Goal: Task Accomplishment & Management: Use online tool/utility

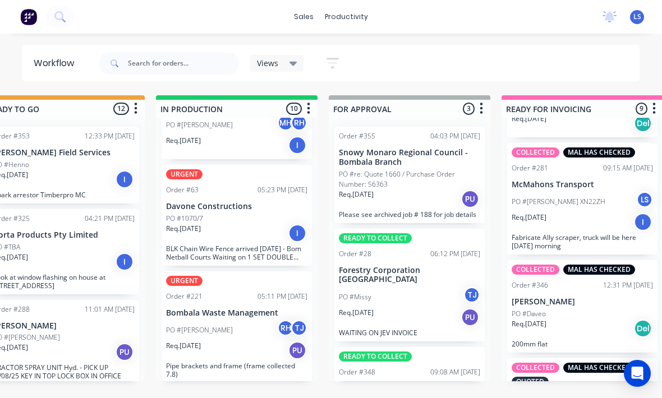
scroll to position [52, 0]
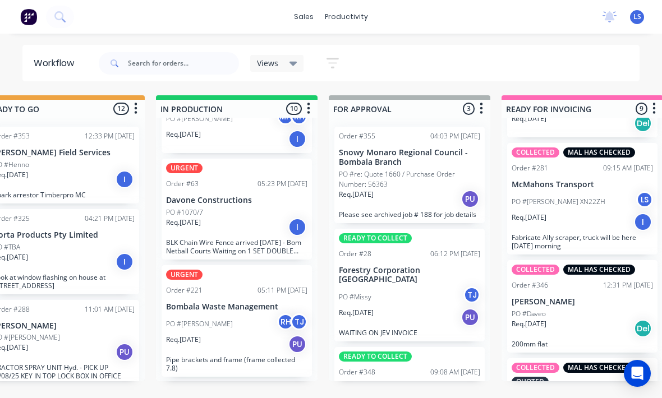
click at [248, 221] on div "Req. [DATE] I" at bounding box center [236, 227] width 141 height 19
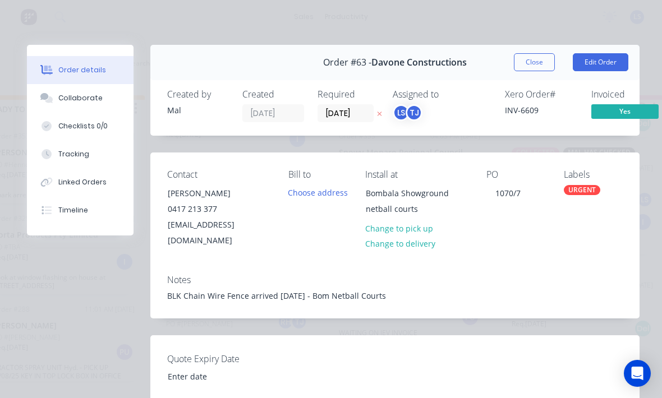
scroll to position [0, 0]
click at [615, 66] on button "Edit Order" at bounding box center [601, 62] width 56 height 18
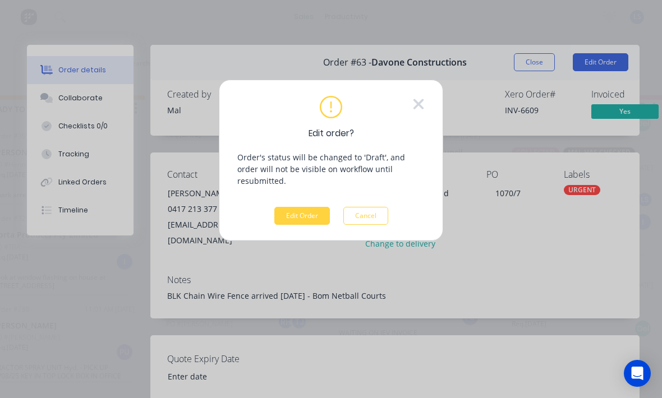
click at [301, 207] on button "Edit Order" at bounding box center [302, 216] width 56 height 18
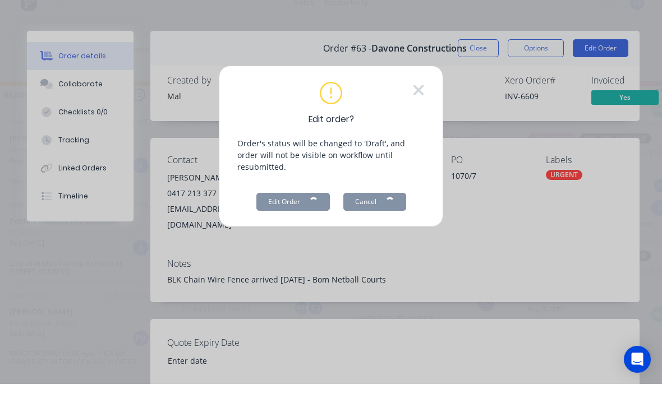
scroll to position [20, 513]
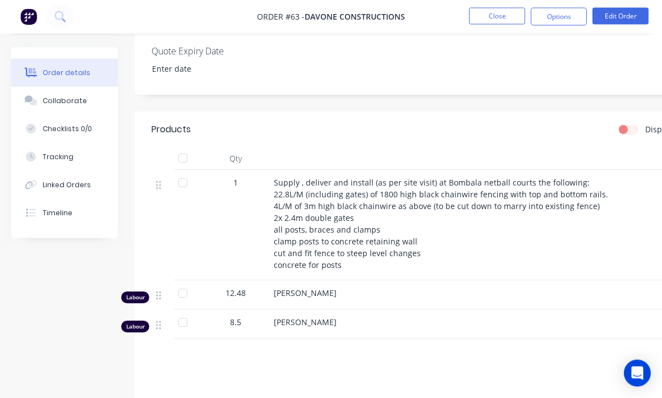
scroll to position [300, 0]
click at [350, 259] on div "Supply , deliver and install (as per site visit) at Bombala netball courts the …" at bounding box center [494, 224] width 440 height 94
click at [365, 255] on div "Supply , deliver and install (as per site visit) at Bombala netball courts the …" at bounding box center [494, 224] width 440 height 94
click at [376, 222] on span "Supply , deliver and install (as per site visit) at Bombala netball courts the …" at bounding box center [441, 223] width 334 height 93
click at [357, 235] on span "Supply , deliver and install (as per site visit) at Bombala netball courts the …" at bounding box center [441, 223] width 334 height 93
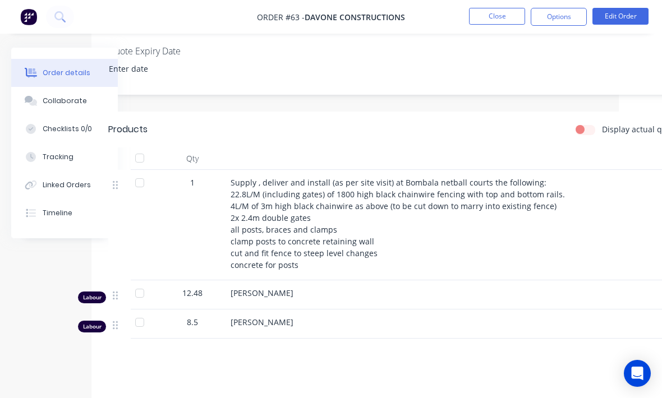
scroll to position [300, 47]
click at [595, 22] on button "Edit Order" at bounding box center [620, 16] width 56 height 17
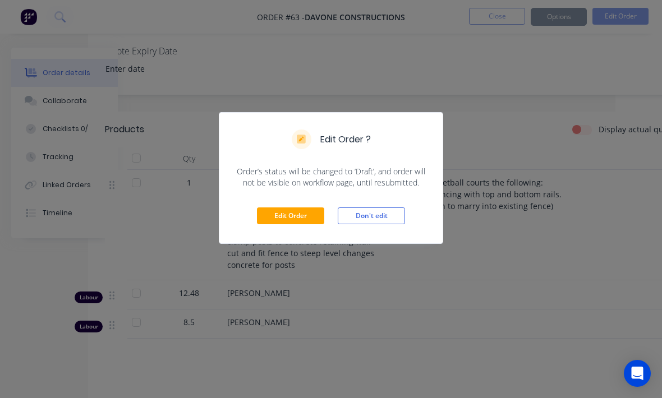
click at [304, 216] on button "Edit Order" at bounding box center [290, 216] width 67 height 17
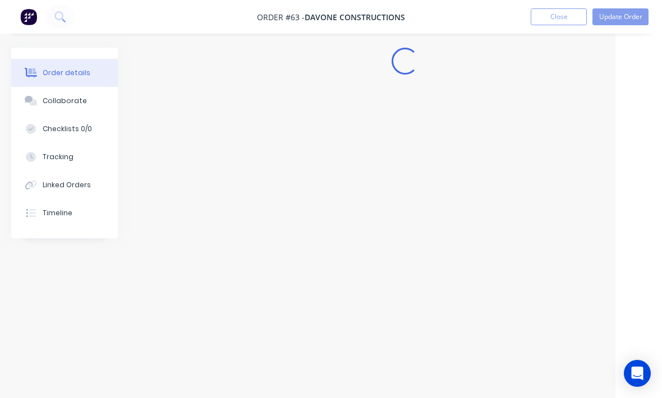
scroll to position [0, 47]
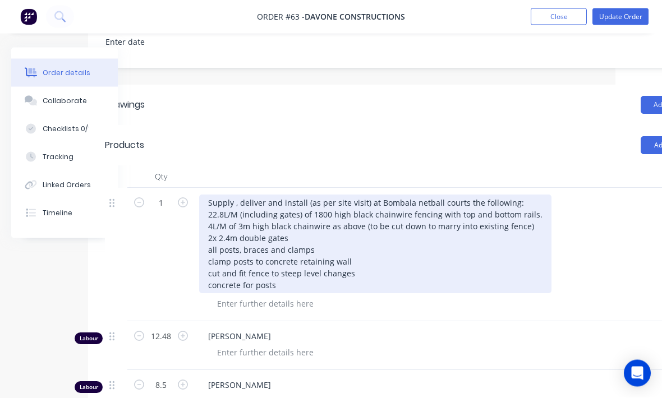
click at [213, 262] on div "Supply , deliver and install (as per site visit) at Bombala netball courts the …" at bounding box center [375, 244] width 352 height 99
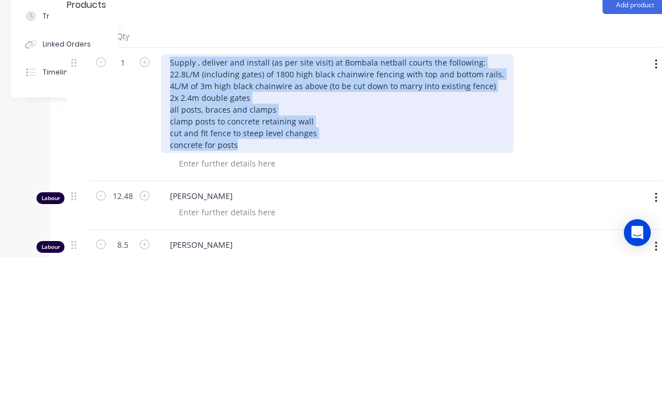
scroll to position [329, 85]
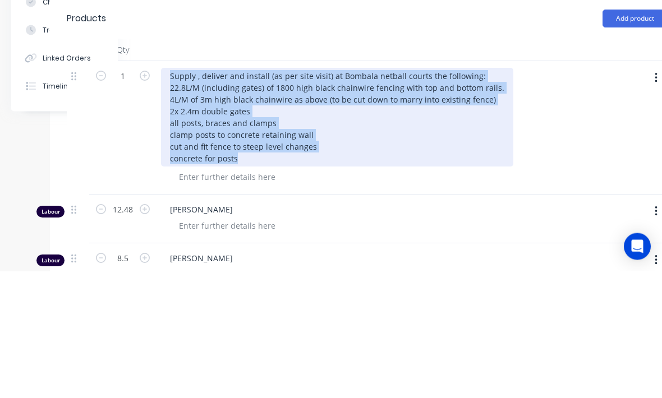
copy div "Supply , deliver and install (as per site visit) at Bombala netball courts the …"
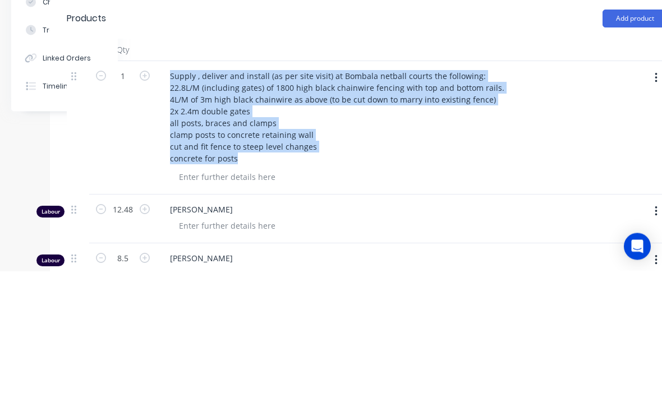
click at [99, 189] on div "1" at bounding box center [122, 256] width 67 height 134
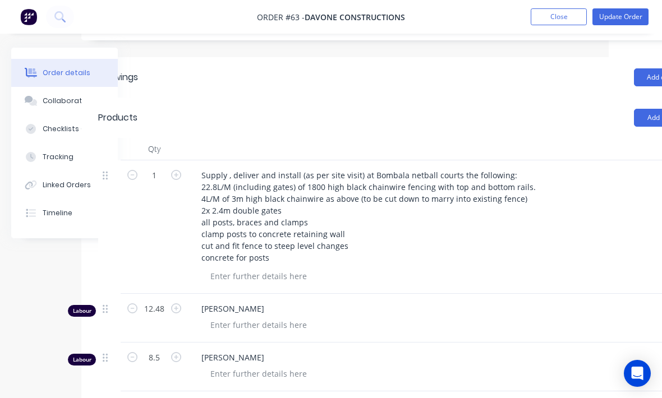
scroll to position [357, 50]
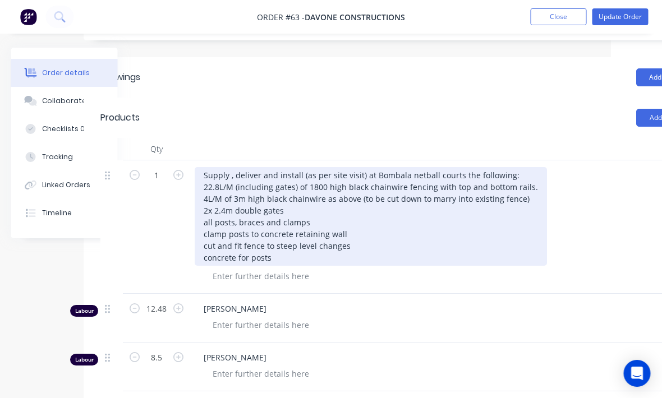
click at [378, 260] on div "Supply , deliver and install (as per site visit) at Bombala netball courts the …" at bounding box center [371, 216] width 352 height 99
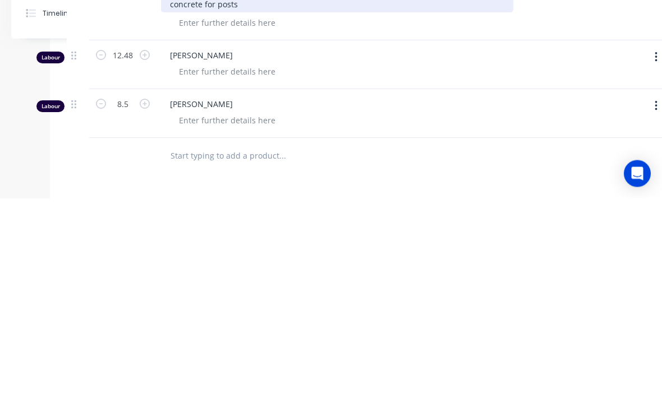
scroll to position [411, 85]
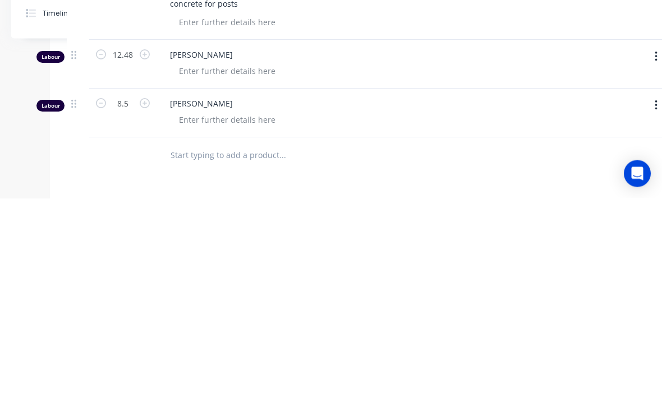
click at [191, 344] on input "text" at bounding box center [282, 355] width 224 height 22
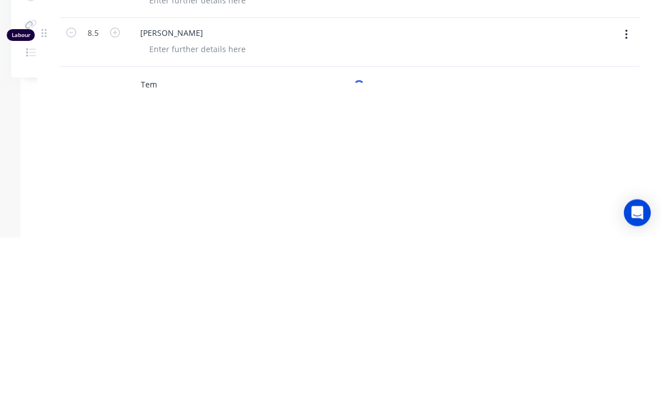
scroll to position [521, 109]
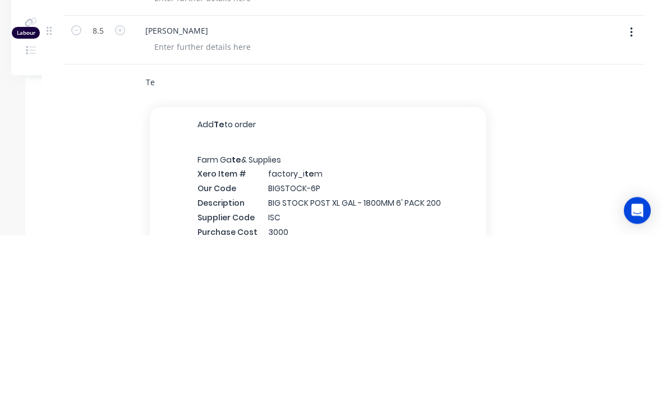
type input "T"
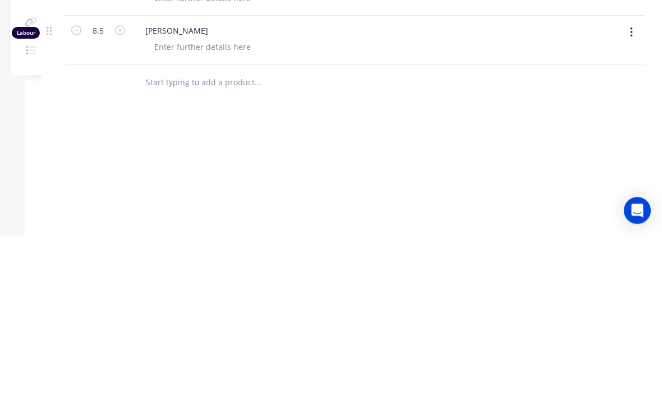
scroll to position [521, 110]
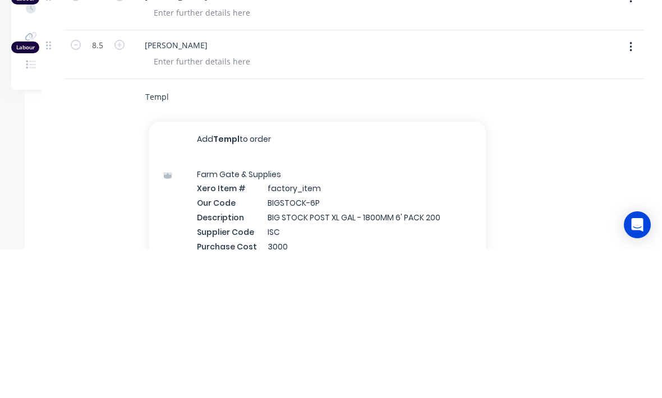
type input "Templ"
click at [399, 306] on div "Farm Gate & Supplies Xero Item # factory_item Our Code BIGSTOCK-6P Description …" at bounding box center [317, 371] width 337 height 131
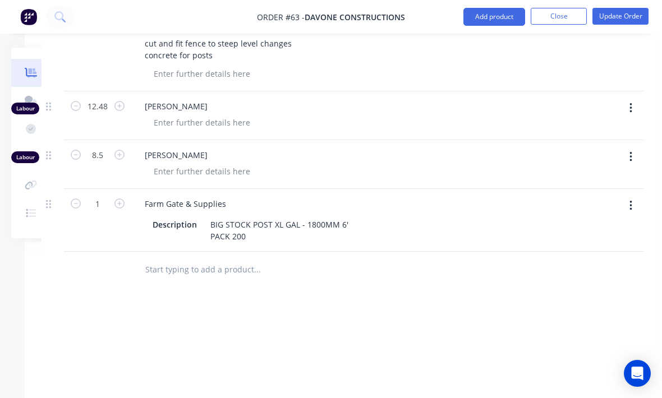
scroll to position [559, 118]
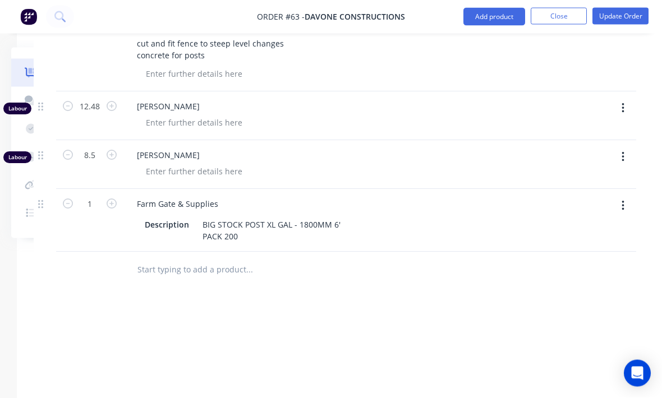
click at [610, 207] on button "button" at bounding box center [623, 206] width 26 height 20
click at [559, 299] on div "Delete" at bounding box center [583, 303] width 86 height 16
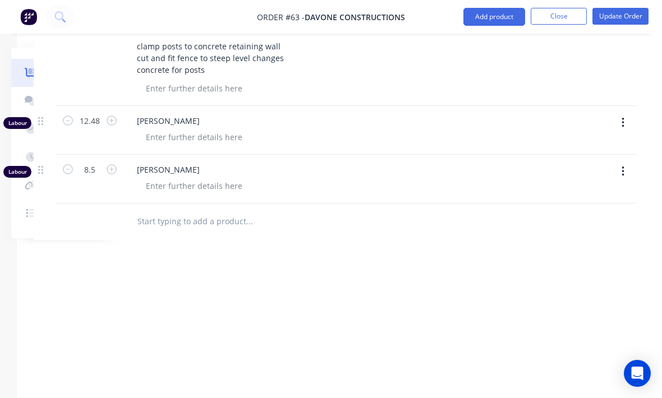
click at [179, 222] on input "text" at bounding box center [249, 221] width 224 height 22
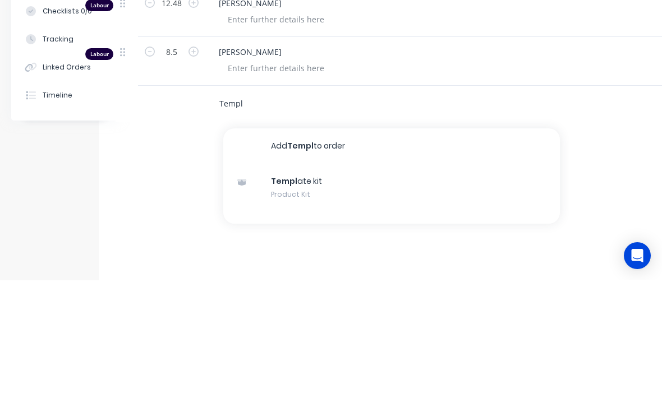
type input "Templ"
click at [324, 282] on div "Templ ate kit Product Kit" at bounding box center [391, 305] width 337 height 47
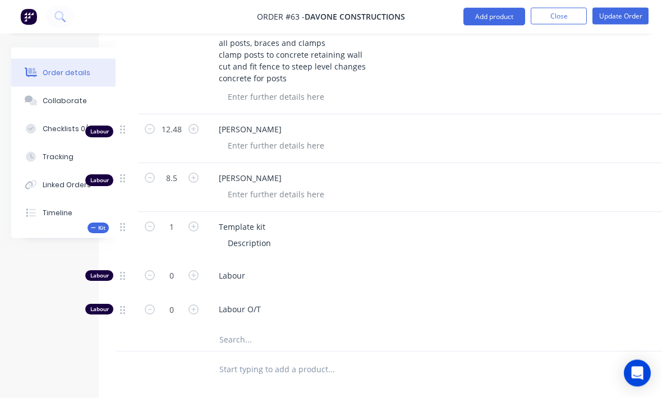
scroll to position [528, 36]
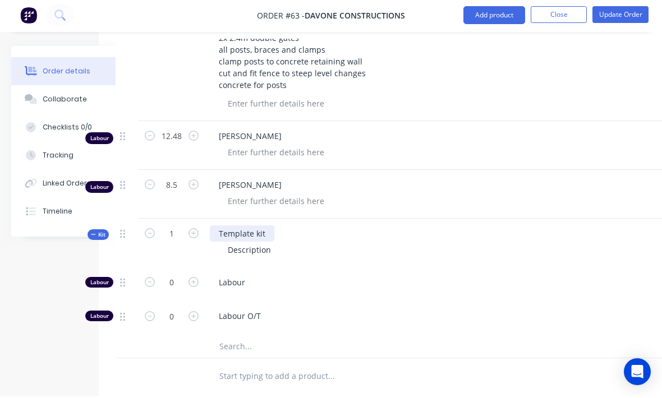
click at [241, 231] on div "Template kit" at bounding box center [242, 235] width 65 height 16
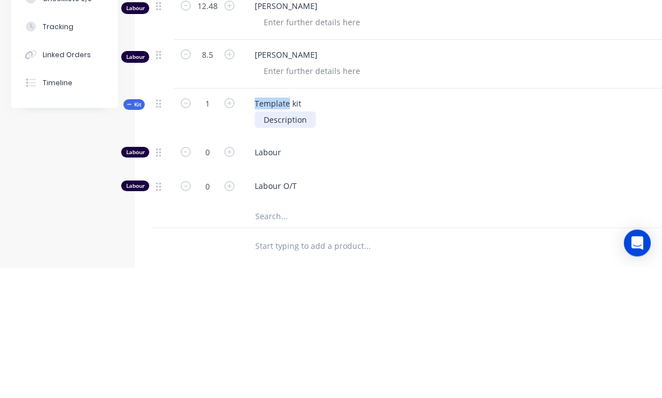
click at [289, 242] on div "Description" at bounding box center [285, 250] width 61 height 16
click at [281, 226] on div "Template kit" at bounding box center [278, 234] width 65 height 16
click at [279, 219] on div "Template kit Description" at bounding box center [465, 243] width 449 height 49
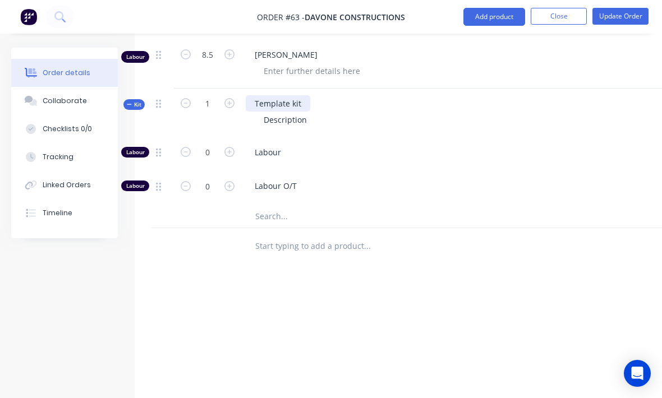
click at [273, 100] on div "Template kit" at bounding box center [278, 103] width 65 height 16
click at [276, 105] on div "Template kit" at bounding box center [278, 103] width 65 height 16
click at [248, 95] on div at bounding box center [255, 103] width 18 height 16
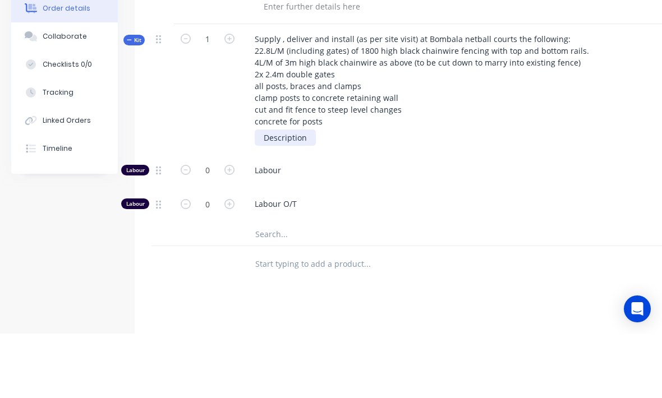
click at [274, 194] on div "Description" at bounding box center [285, 202] width 61 height 16
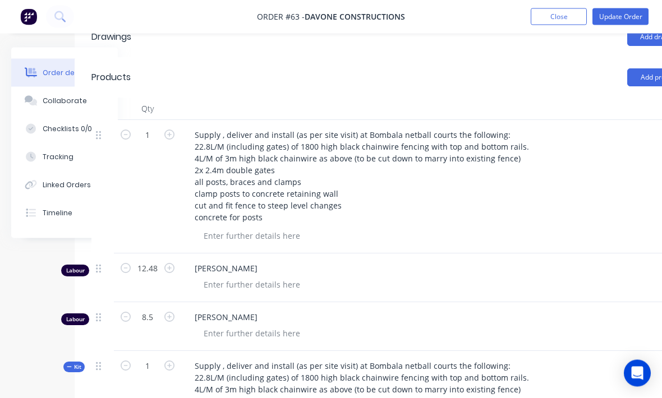
scroll to position [397, 118]
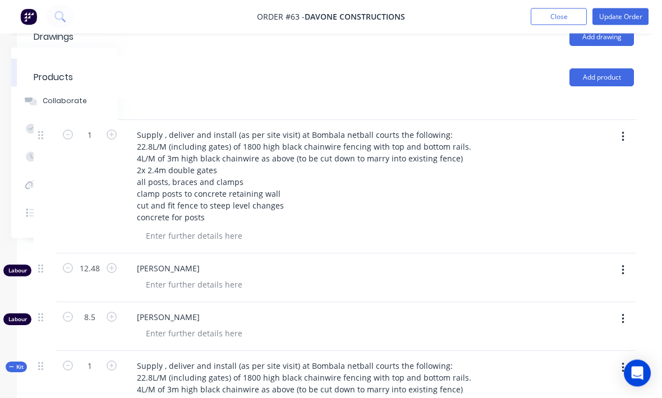
click at [615, 133] on button "button" at bounding box center [623, 137] width 26 height 20
click at [562, 209] on div "Delete" at bounding box center [583, 211] width 86 height 16
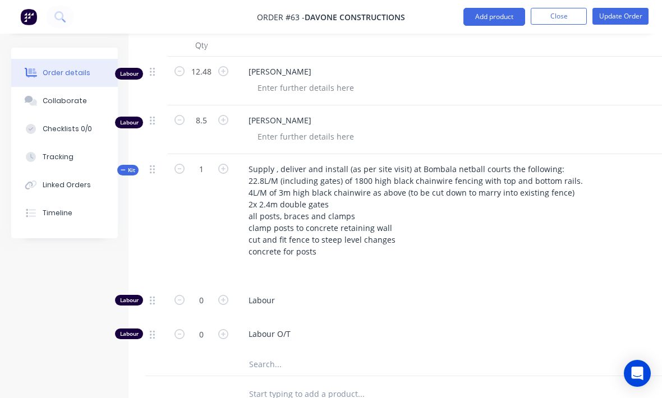
scroll to position [461, 4]
click at [78, 151] on button "Tracking" at bounding box center [64, 157] width 107 height 28
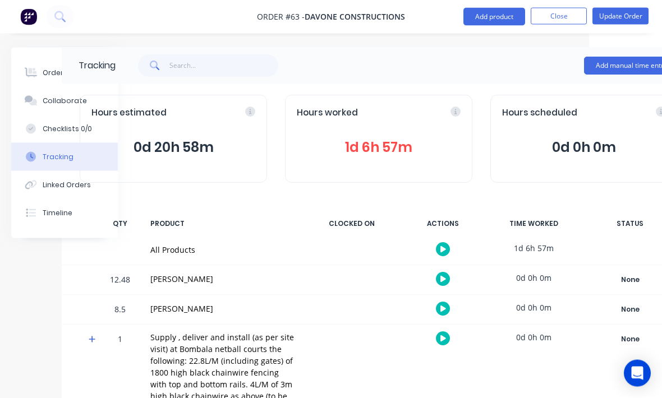
scroll to position [0, 105]
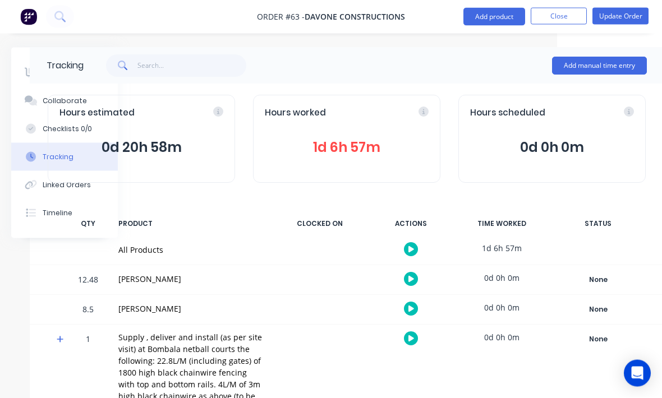
click at [600, 63] on button "Add manual time entry" at bounding box center [599, 66] width 95 height 18
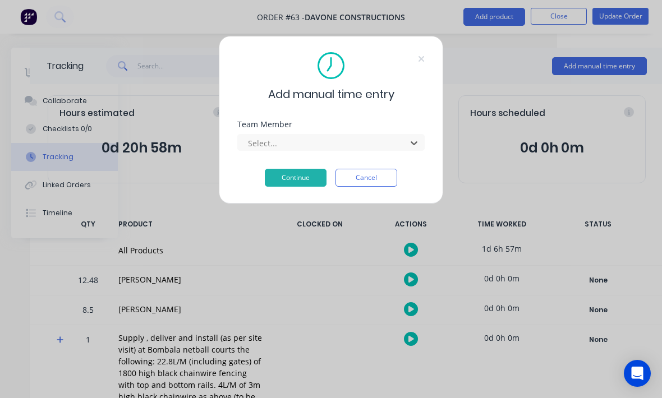
scroll to position [61, 0]
click at [311, 175] on button "Continue" at bounding box center [296, 178] width 62 height 18
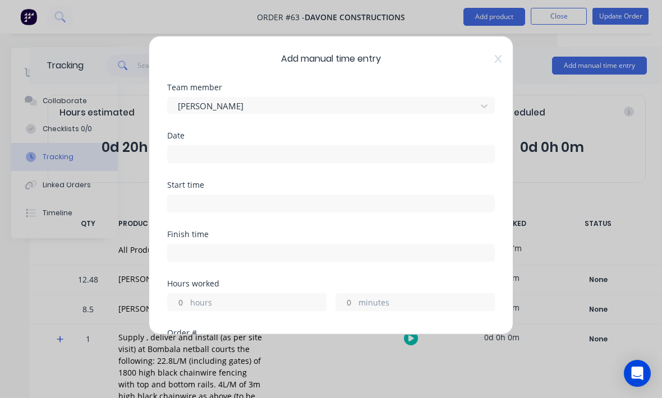
click at [328, 151] on input at bounding box center [331, 154] width 327 height 17
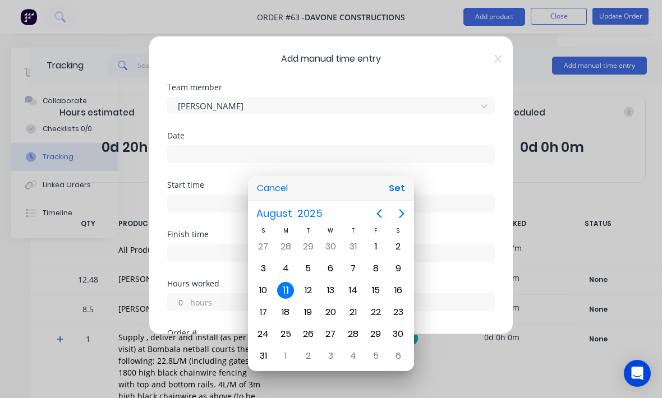
click at [397, 199] on button "Set" at bounding box center [396, 188] width 25 height 20
type input "[DATE]"
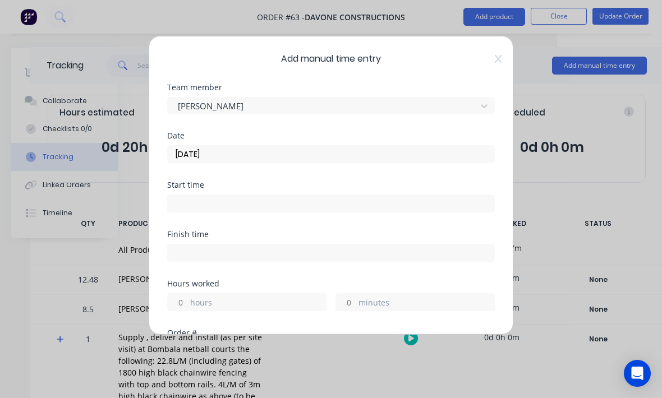
click at [382, 201] on input at bounding box center [331, 203] width 327 height 17
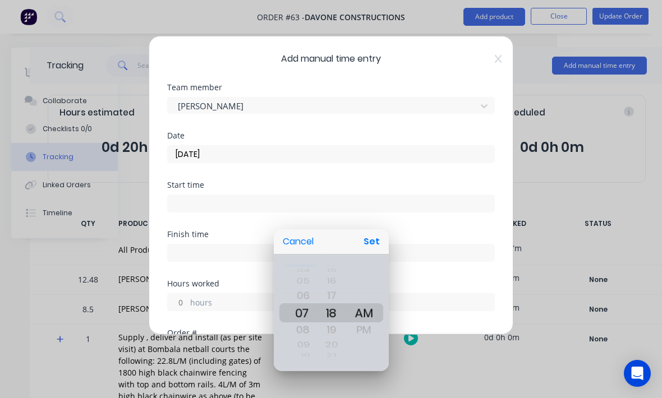
click at [382, 252] on button "Set" at bounding box center [371, 242] width 25 height 20
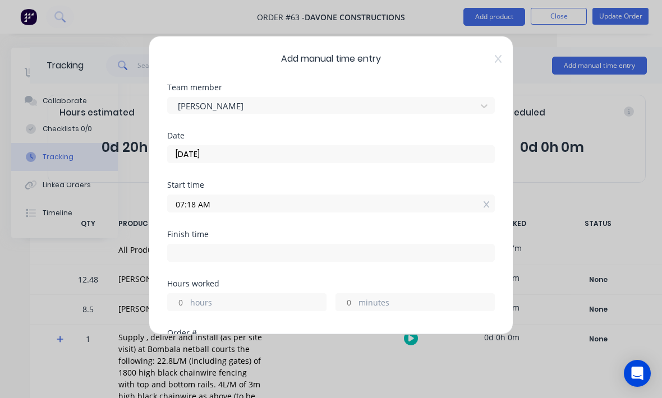
click at [210, 199] on input "07:18 AM" at bounding box center [331, 203] width 327 height 17
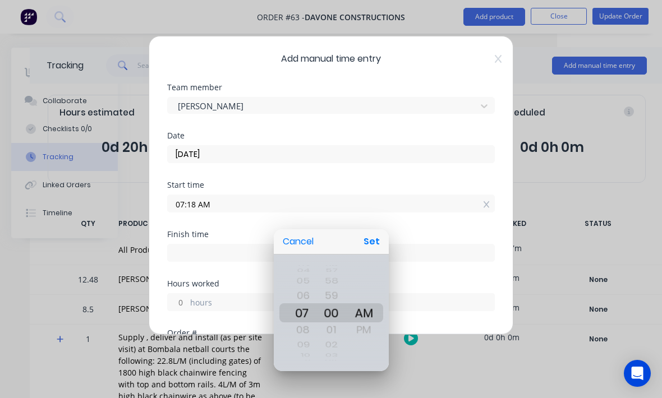
click at [378, 252] on button "Set" at bounding box center [371, 242] width 25 height 20
type input "07:00 AM"
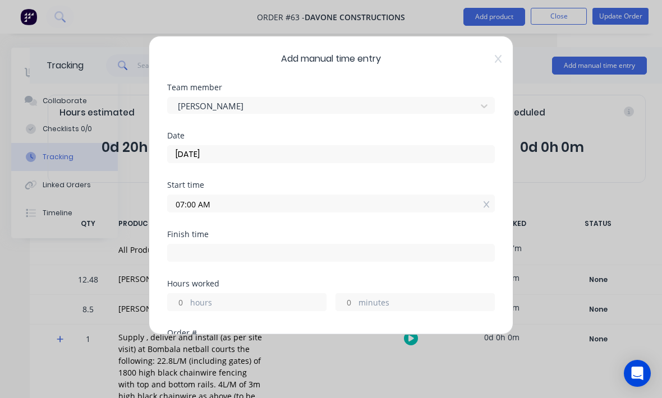
click at [238, 303] on label "hours" at bounding box center [258, 304] width 136 height 14
click at [187, 303] on input "hours" at bounding box center [178, 302] width 20 height 17
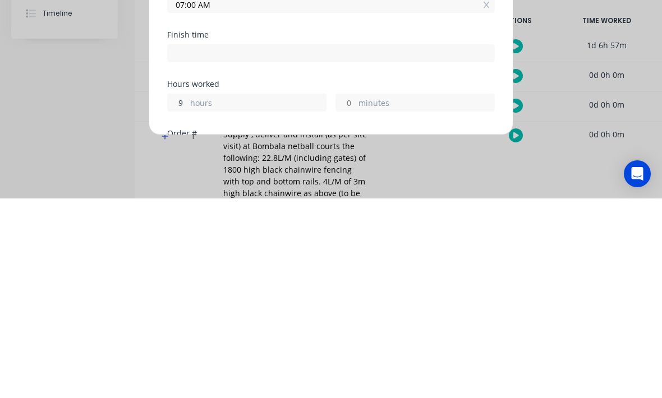
type input "9"
click at [418, 297] on label "minutes" at bounding box center [426, 304] width 136 height 14
click at [356, 294] on input "minutes" at bounding box center [346, 302] width 20 height 17
type input "04:00 PM"
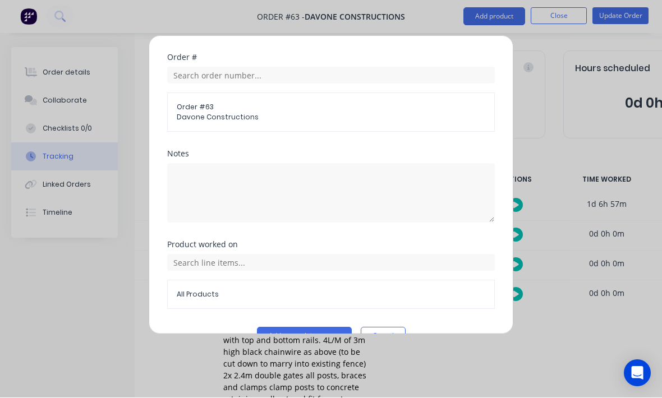
scroll to position [275, 0]
type input "30"
click at [329, 333] on button "Add manual time entry" at bounding box center [304, 337] width 95 height 18
type input "04:30 PM"
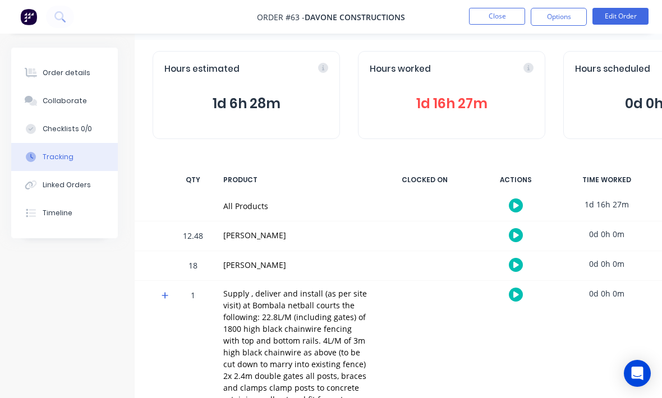
click at [85, 73] on div "Order details" at bounding box center [67, 73] width 48 height 10
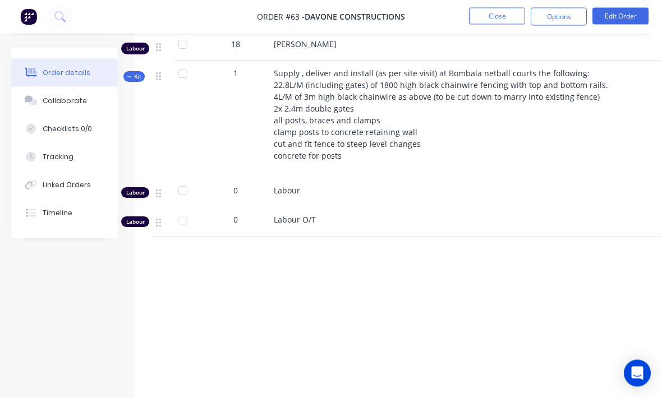
scroll to position [467, 0]
